Goal: Navigation & Orientation: Find specific page/section

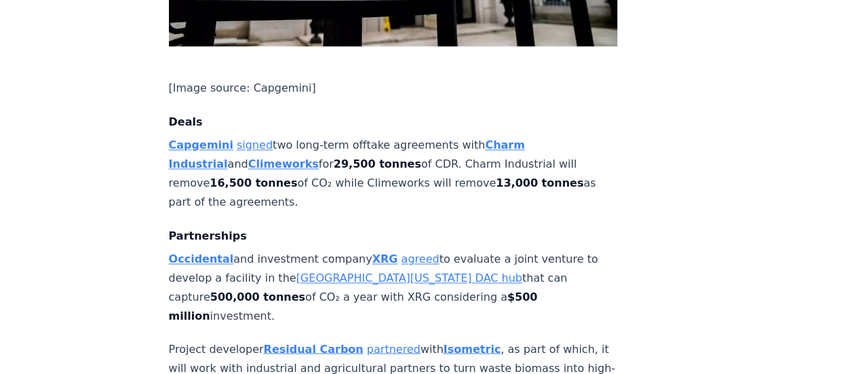
scroll to position [954, 0]
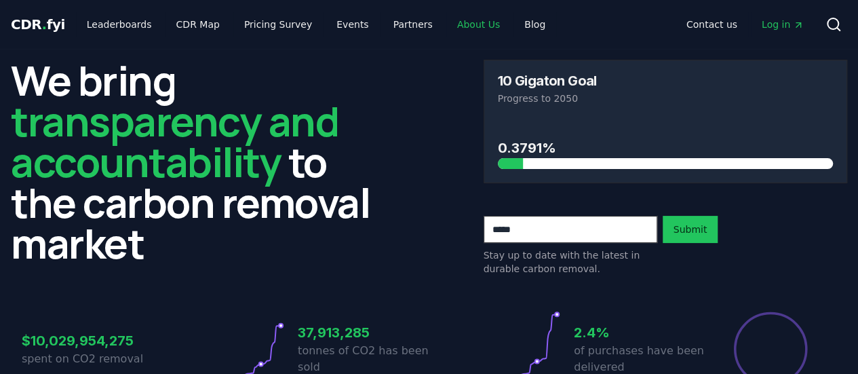
click at [456, 21] on link "About Us" at bounding box center [478, 24] width 64 height 24
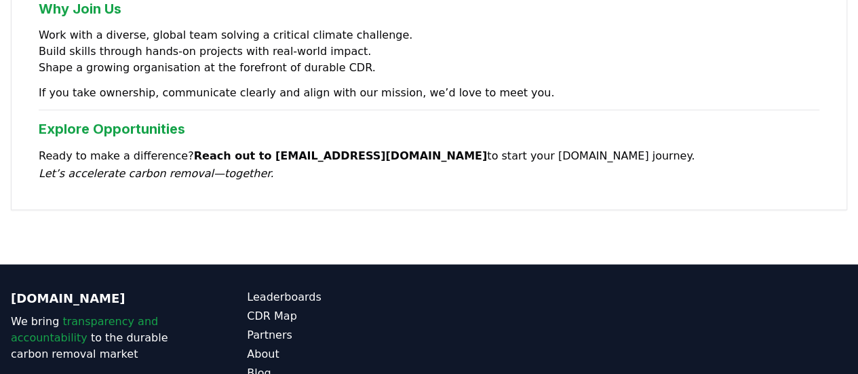
scroll to position [1306, 0]
